Goal: Information Seeking & Learning: Learn about a topic

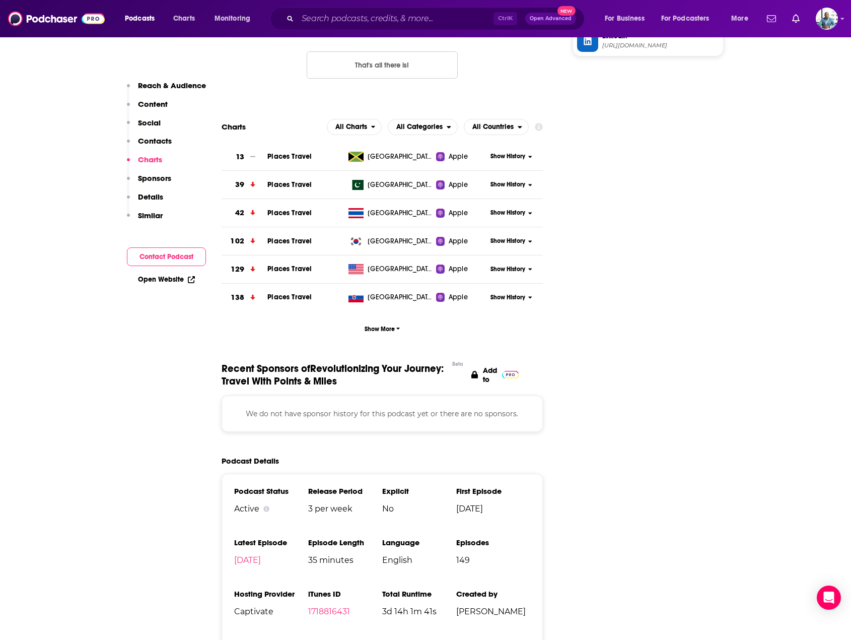
scroll to position [1159, 0]
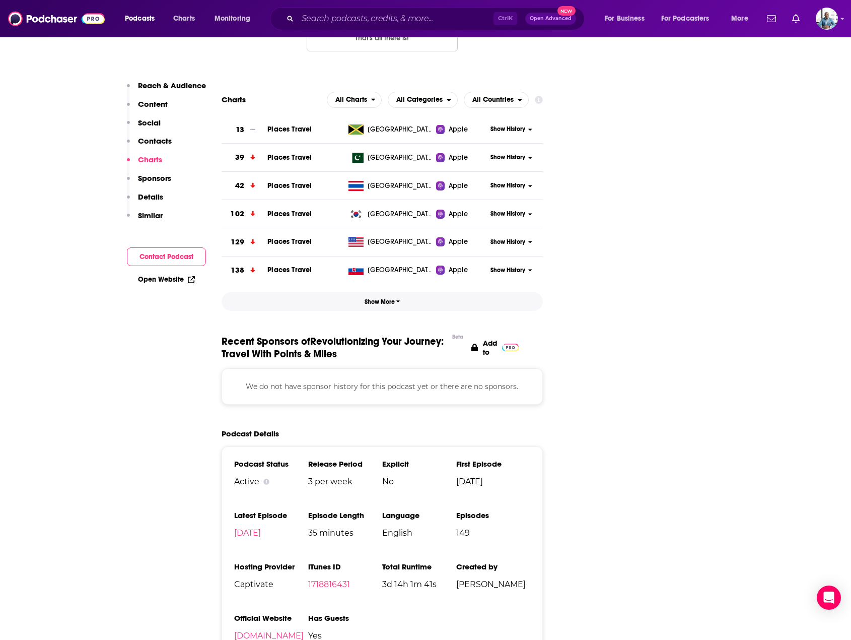
click at [381, 298] on span "Show More" at bounding box center [383, 301] width 36 height 7
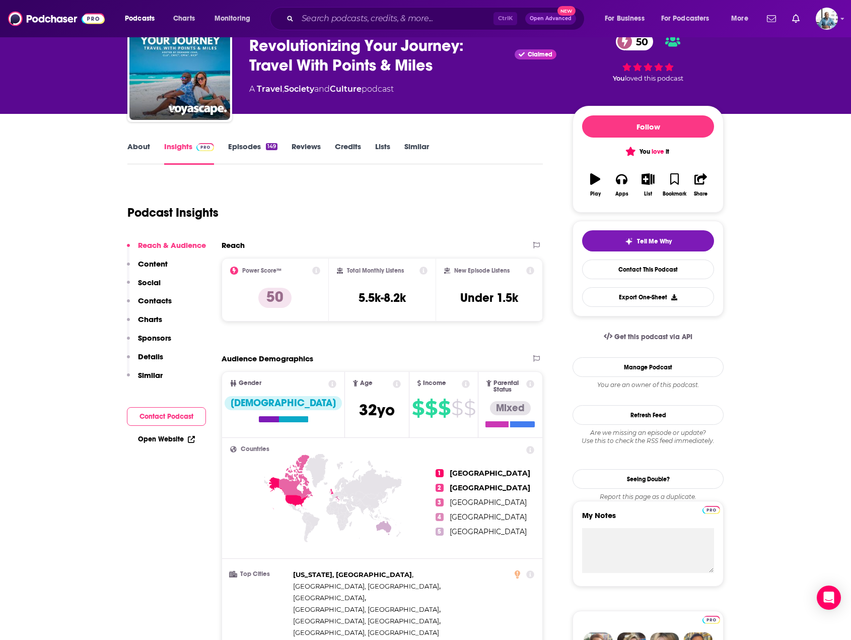
scroll to position [0, 0]
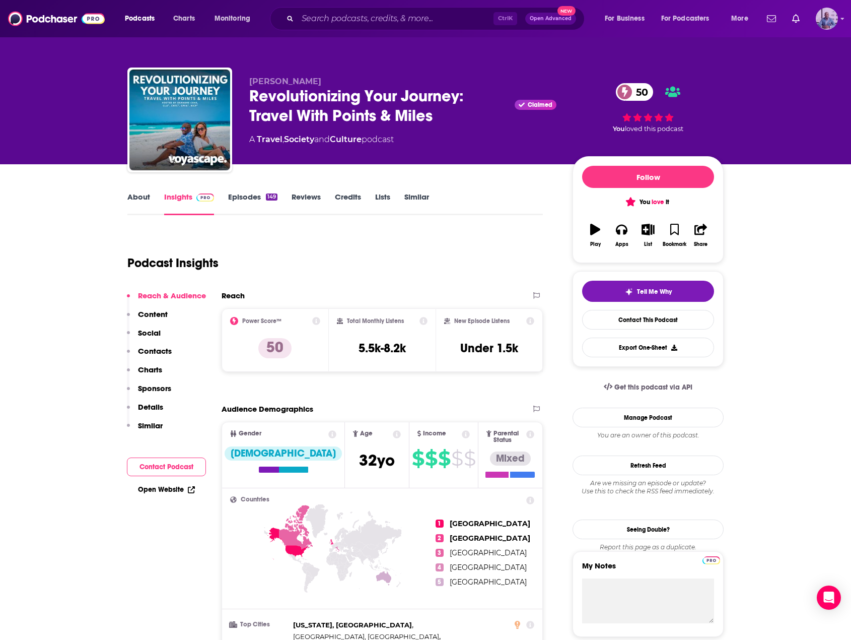
click at [835, 15] on img "Logged in as BoldlyGo" at bounding box center [827, 19] width 22 height 22
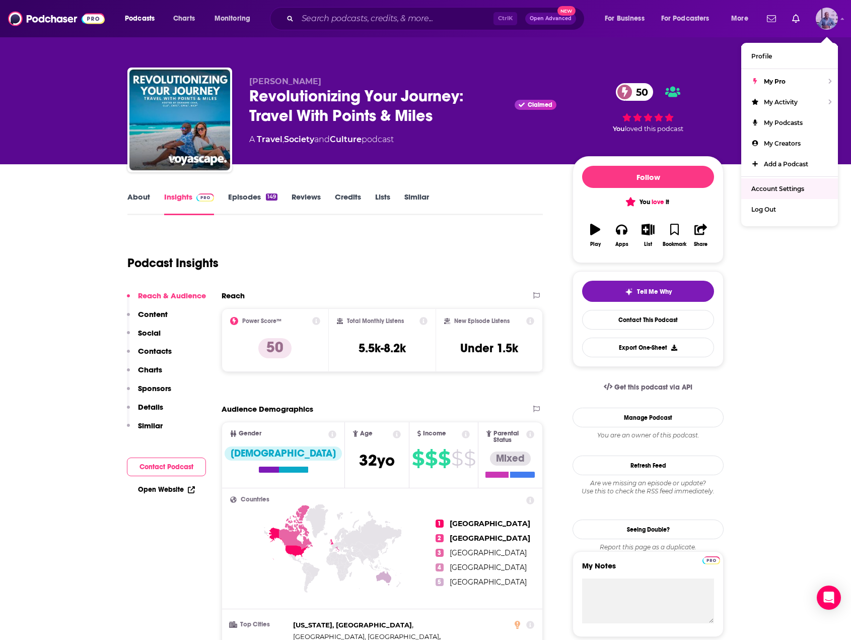
click at [758, 186] on span "Account Settings" at bounding box center [778, 189] width 53 height 8
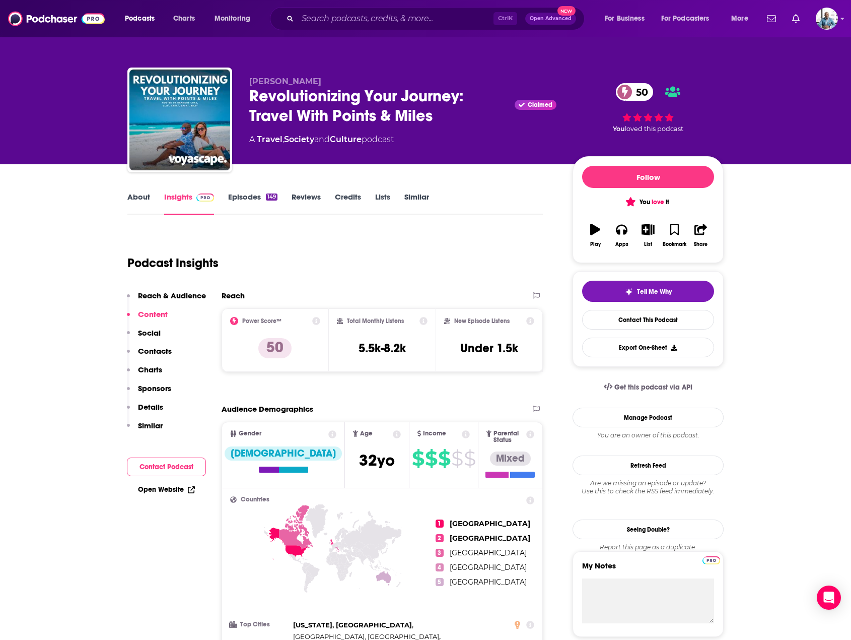
click at [315, 316] on div "Power Score™ 50" at bounding box center [275, 339] width 107 height 63
click at [316, 322] on icon at bounding box center [316, 321] width 8 height 8
click at [436, 259] on div "Podcast Insights" at bounding box center [331, 256] width 408 height 51
click at [321, 11] on input "Search podcasts, credits, & more..." at bounding box center [396, 19] width 196 height 16
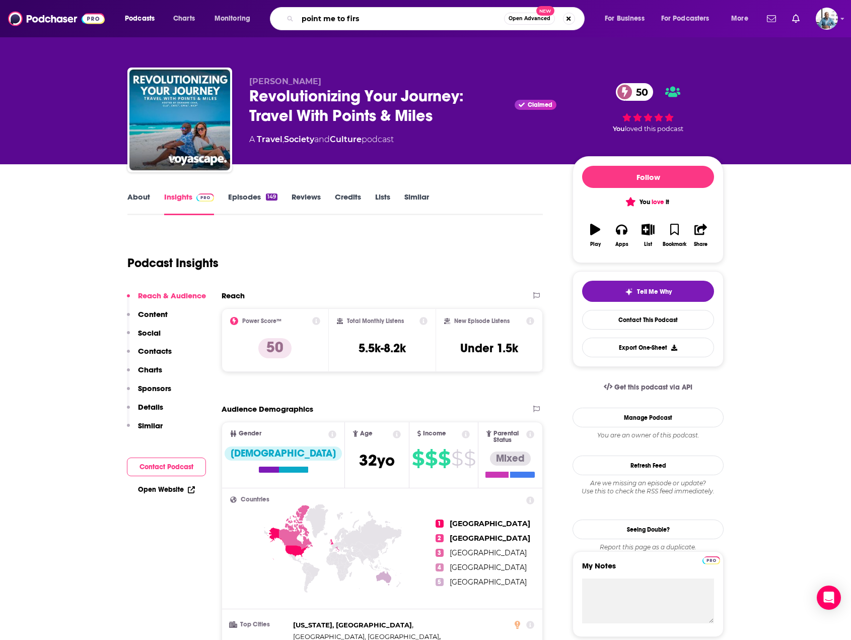
type input "point me to first"
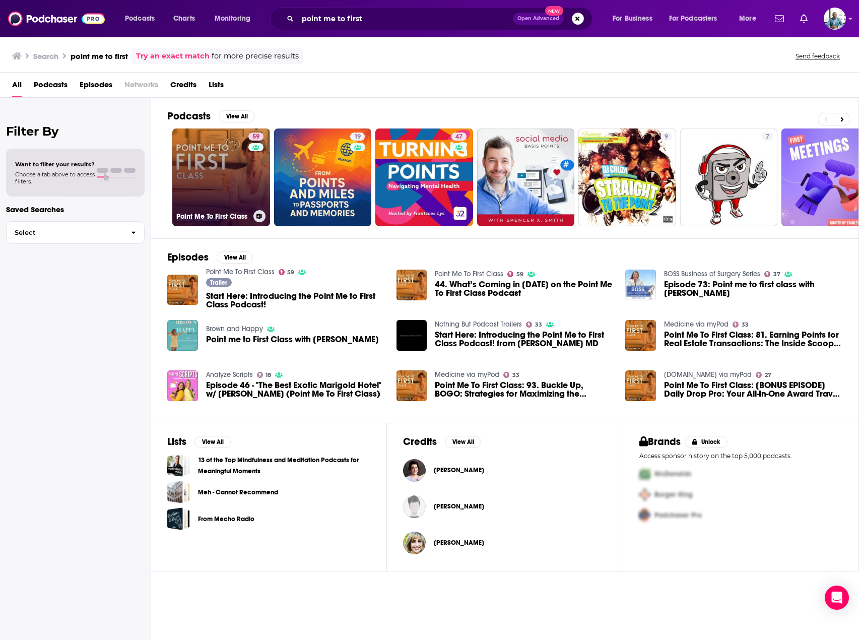
click at [215, 156] on link "59 Point Me To First Class" at bounding box center [221, 177] width 98 height 98
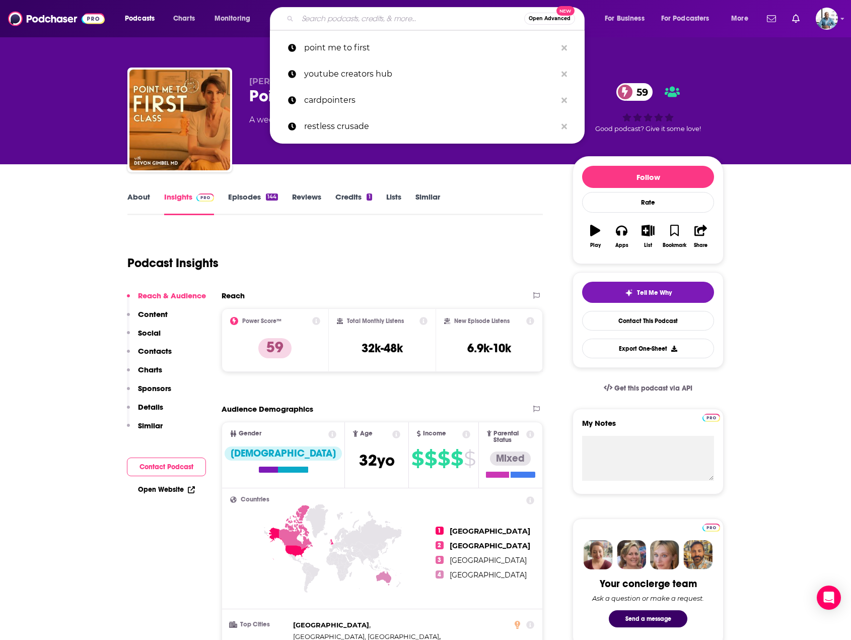
click at [337, 14] on input "Search podcasts, credits, & more..." at bounding box center [411, 19] width 227 height 16
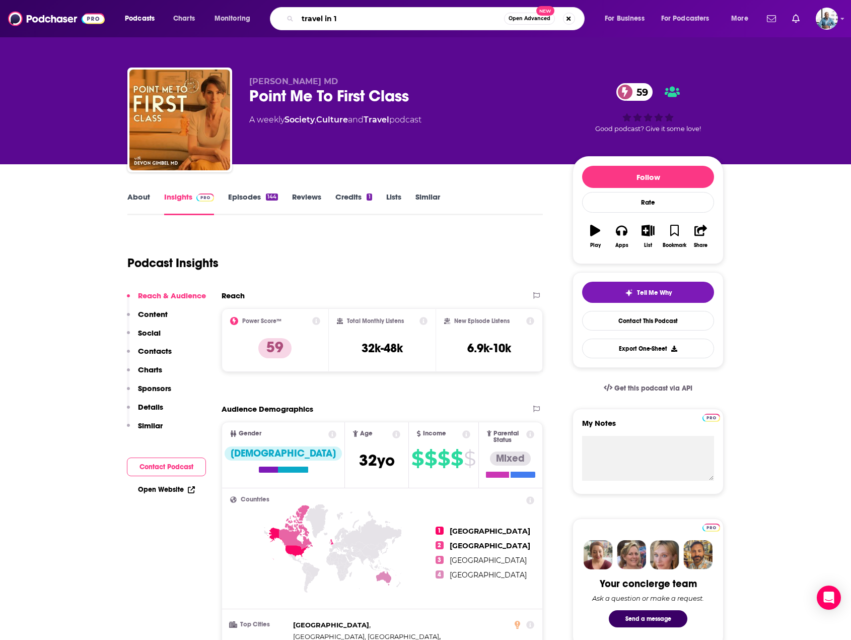
type input "travel in 10"
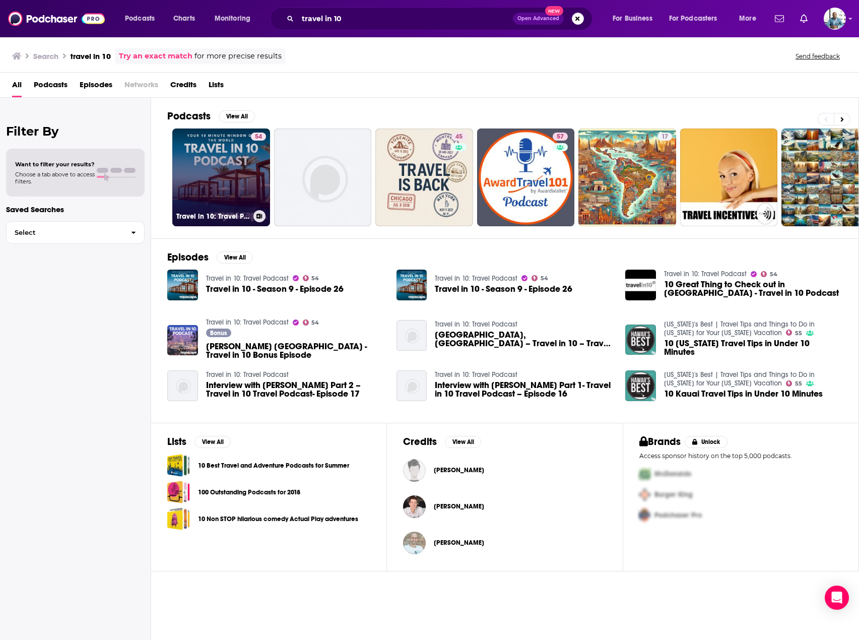
click at [232, 185] on link "54 Travel in 10: Travel Podcast" at bounding box center [221, 177] width 98 height 98
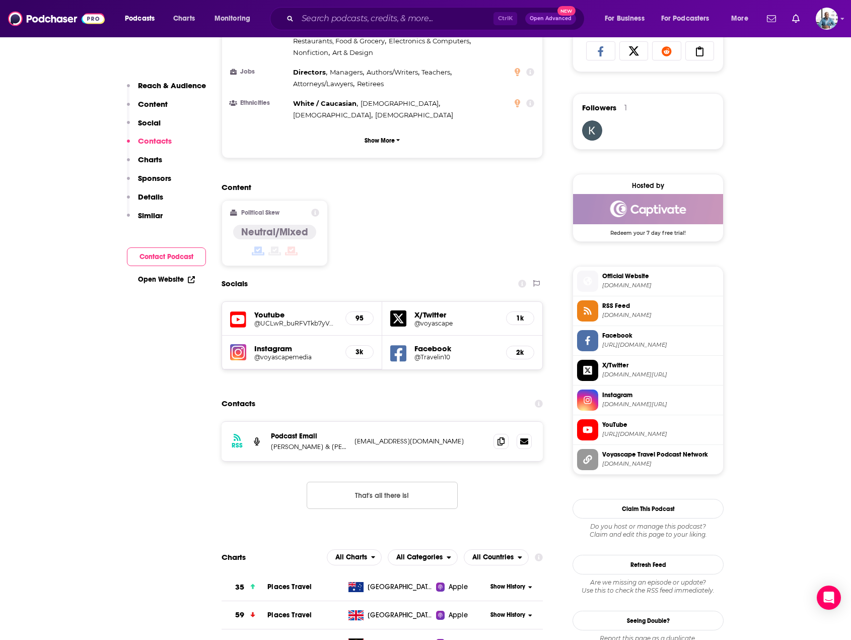
scroll to position [856, 0]
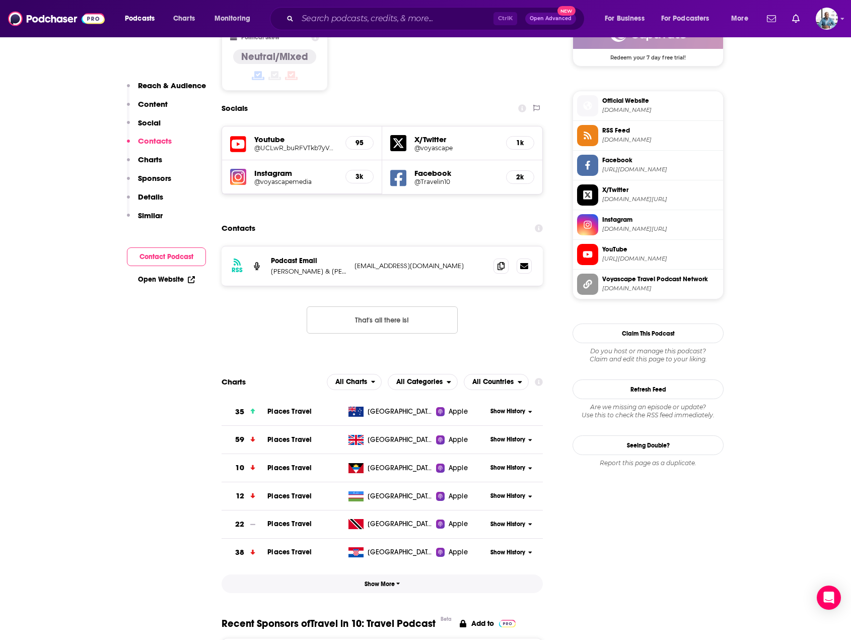
click at [393, 580] on span "Show More" at bounding box center [383, 583] width 36 height 7
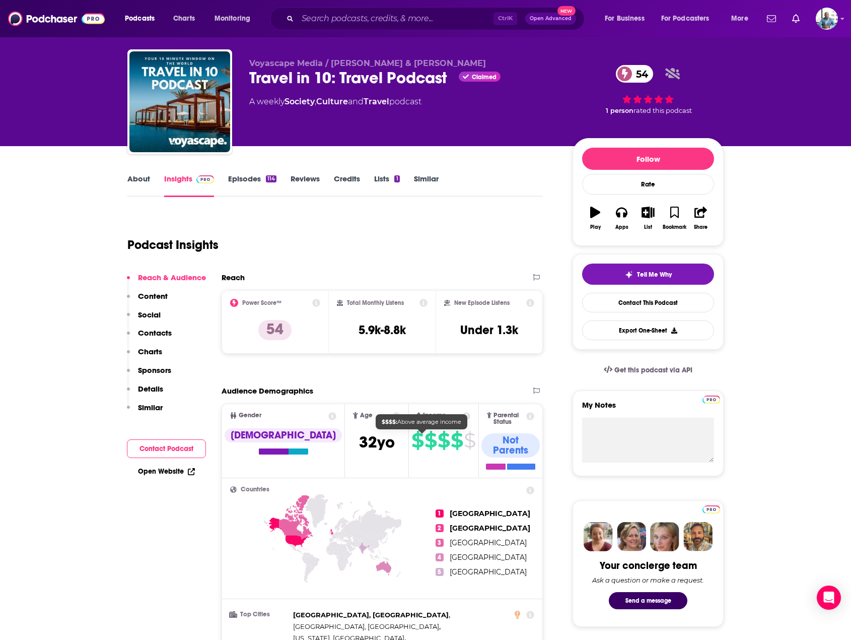
scroll to position [0, 0]
